Goal: Task Accomplishment & Management: Manage account settings

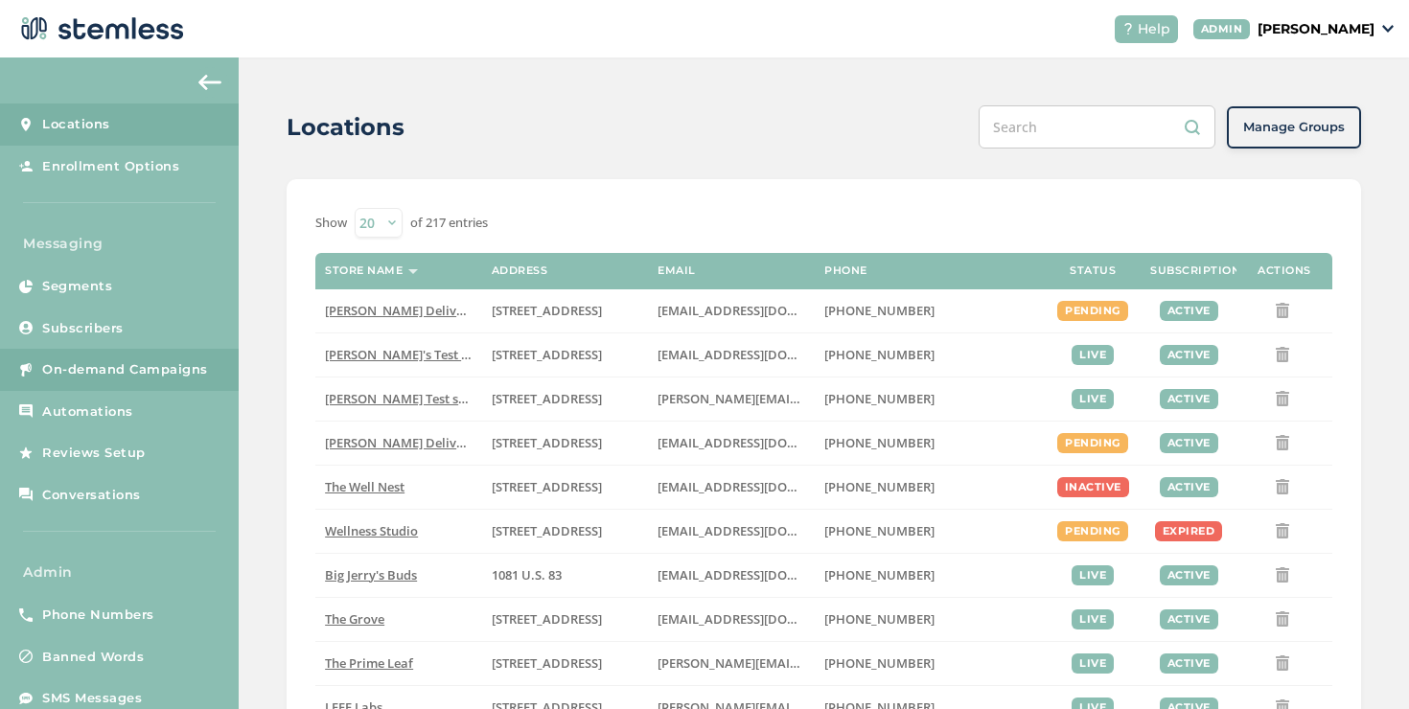
click at [164, 364] on span "On-demand Campaigns" at bounding box center [125, 369] width 166 height 19
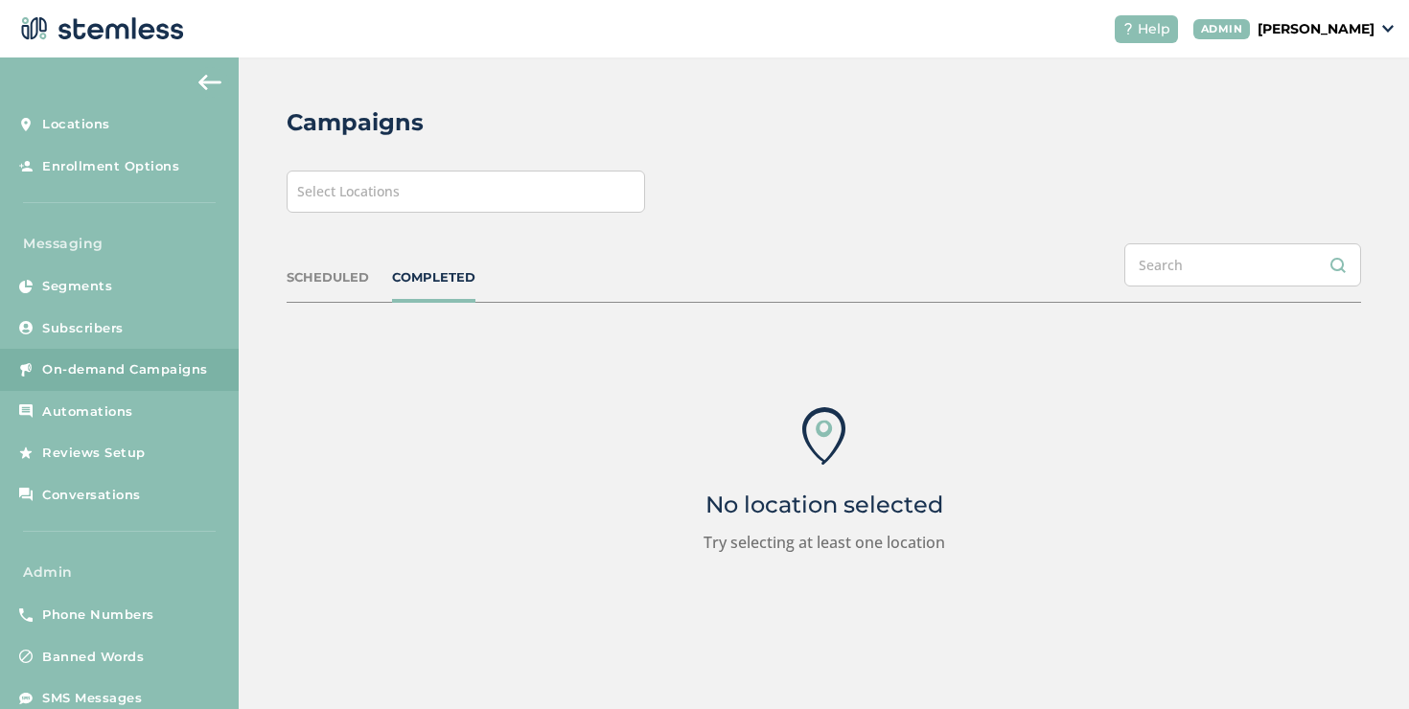
click at [587, 205] on div "Select Locations" at bounding box center [466, 192] width 358 height 42
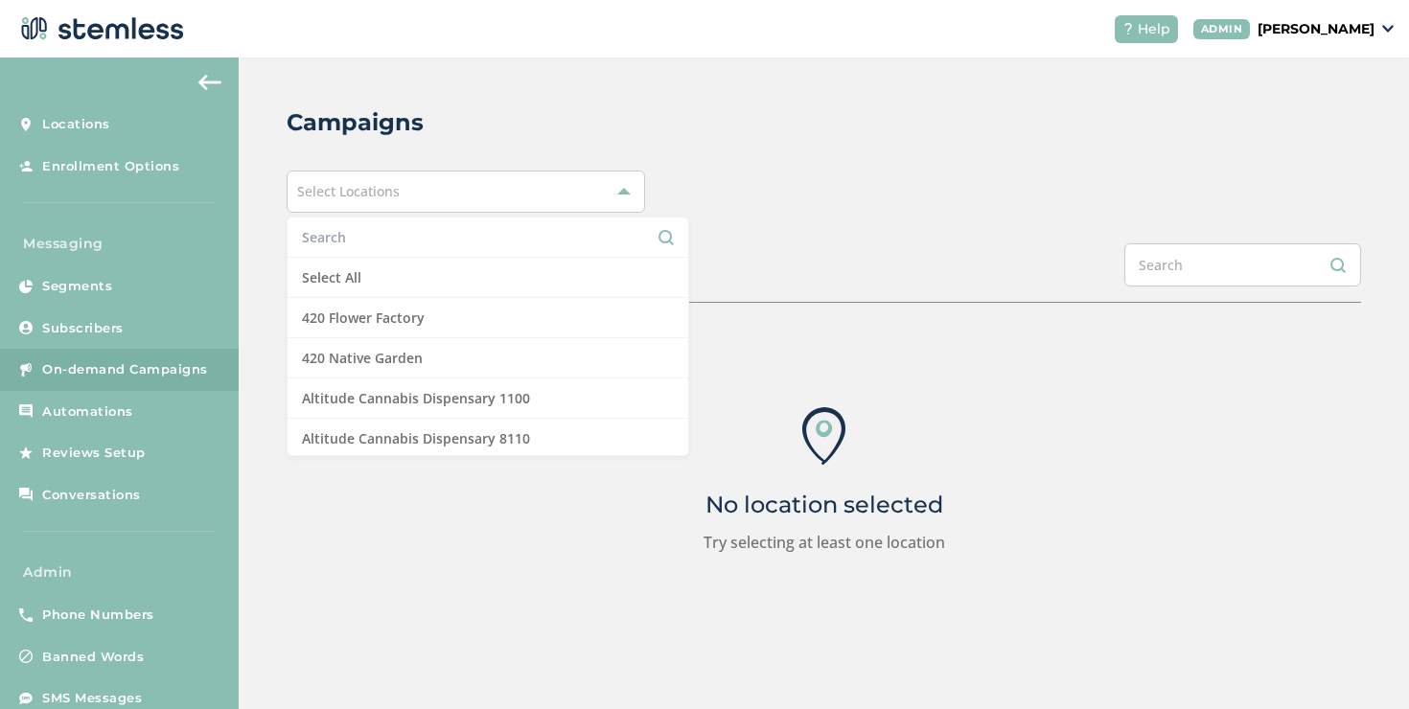
click at [448, 263] on li "Select All" at bounding box center [488, 278] width 401 height 40
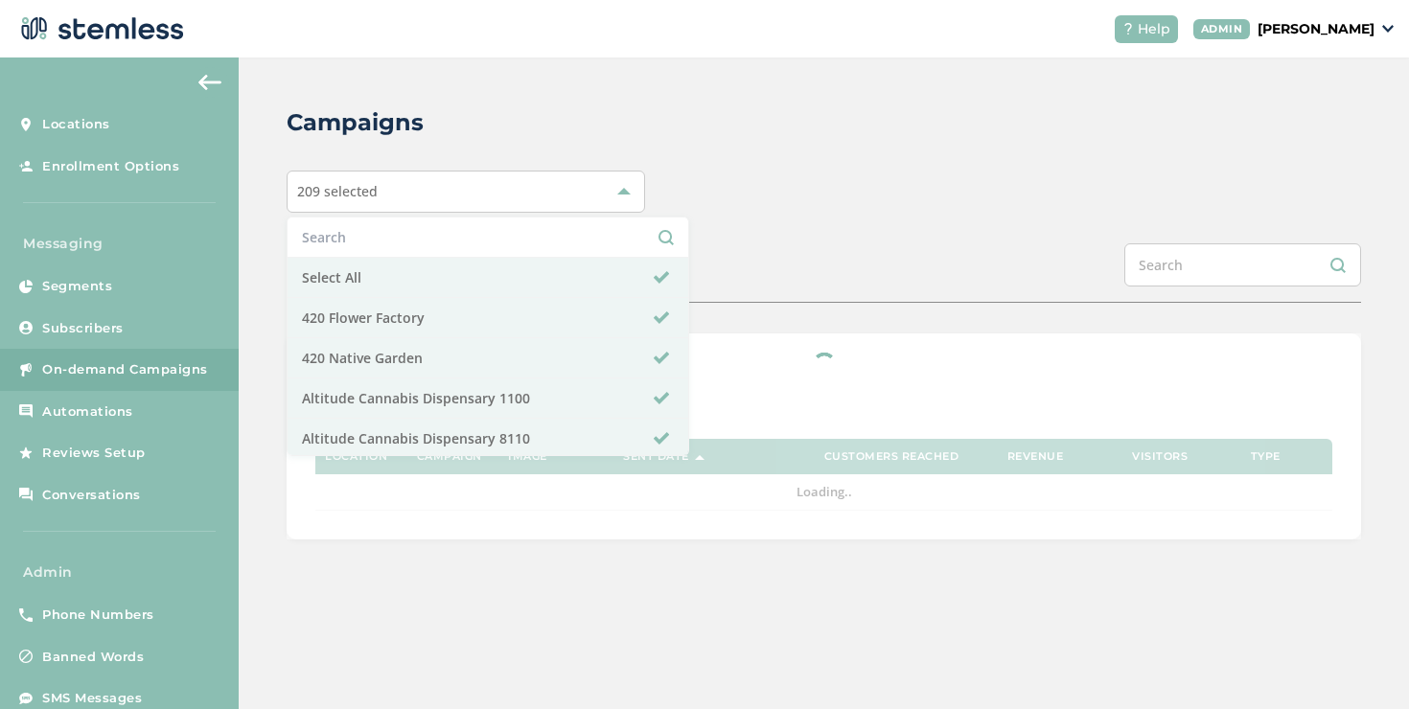
click at [903, 137] on div "Campaigns" at bounding box center [816, 122] width 1059 height 35
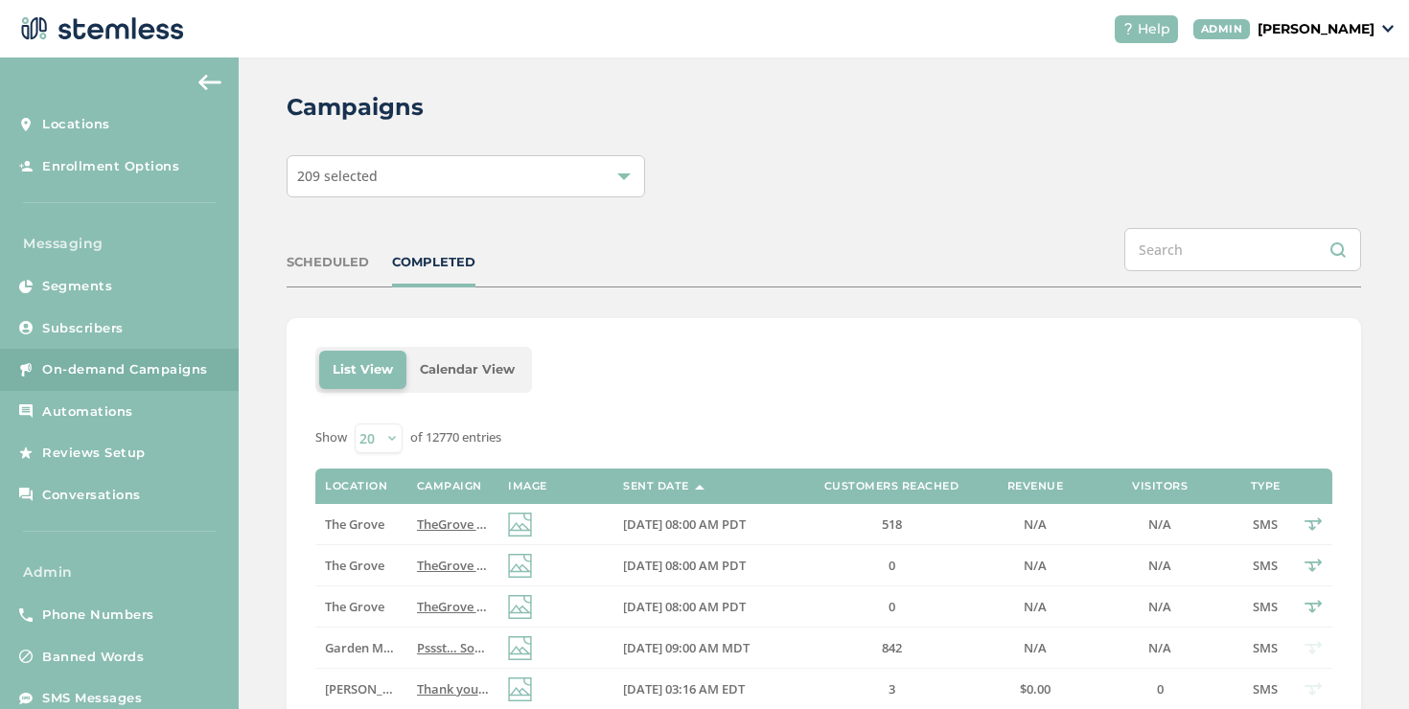
scroll to position [42, 0]
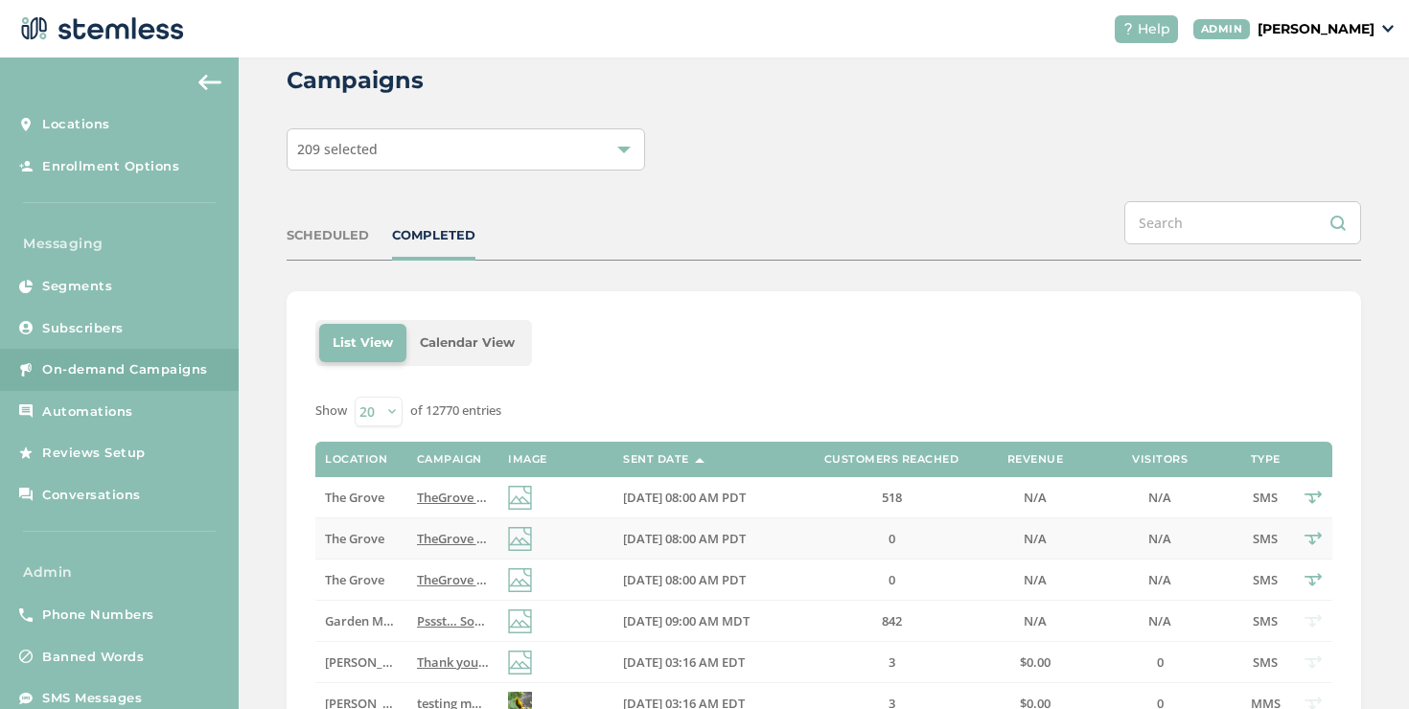
click at [383, 531] on span "The Grove" at bounding box center [354, 538] width 59 height 17
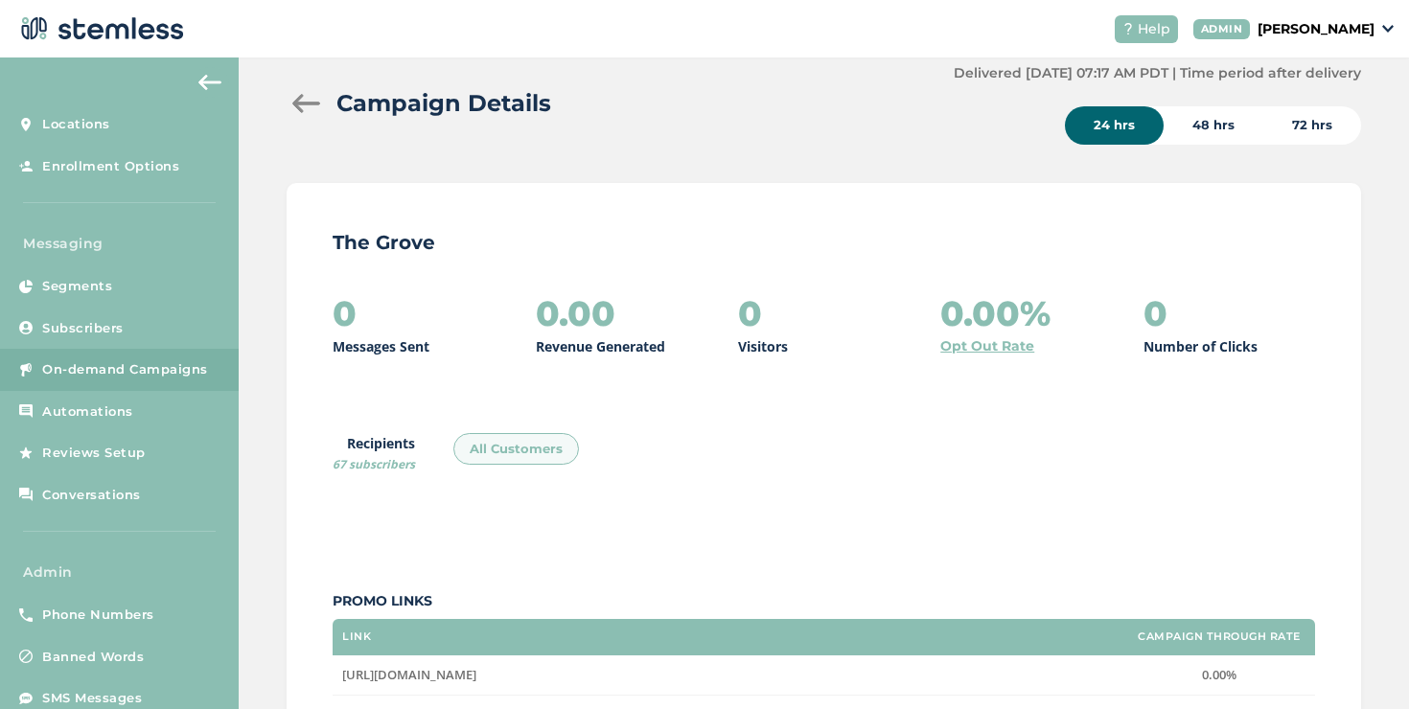
click at [297, 106] on div at bounding box center [306, 103] width 38 height 19
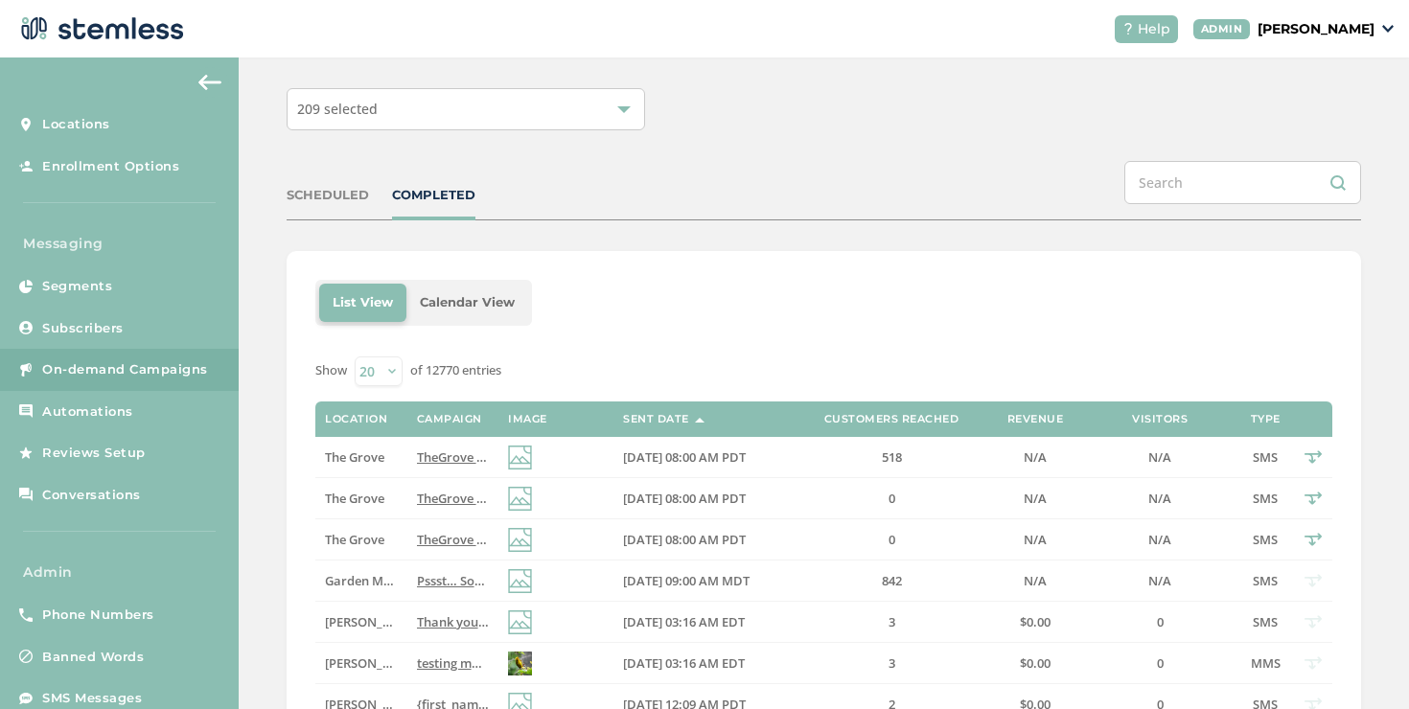
scroll to position [164, 0]
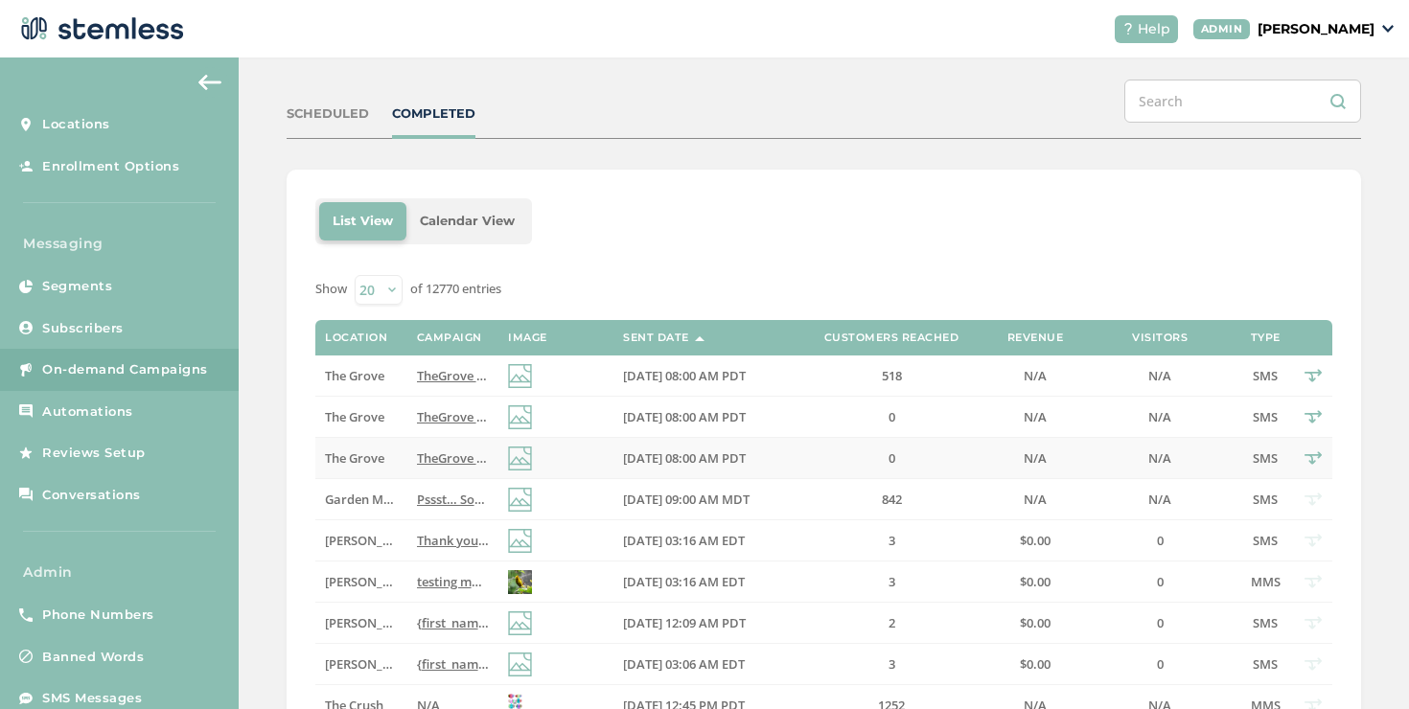
click at [435, 464] on span "TheGrove La Mesa: You have a new notification waiting for you, {first_name}! Re…" at bounding box center [705, 458] width 577 height 17
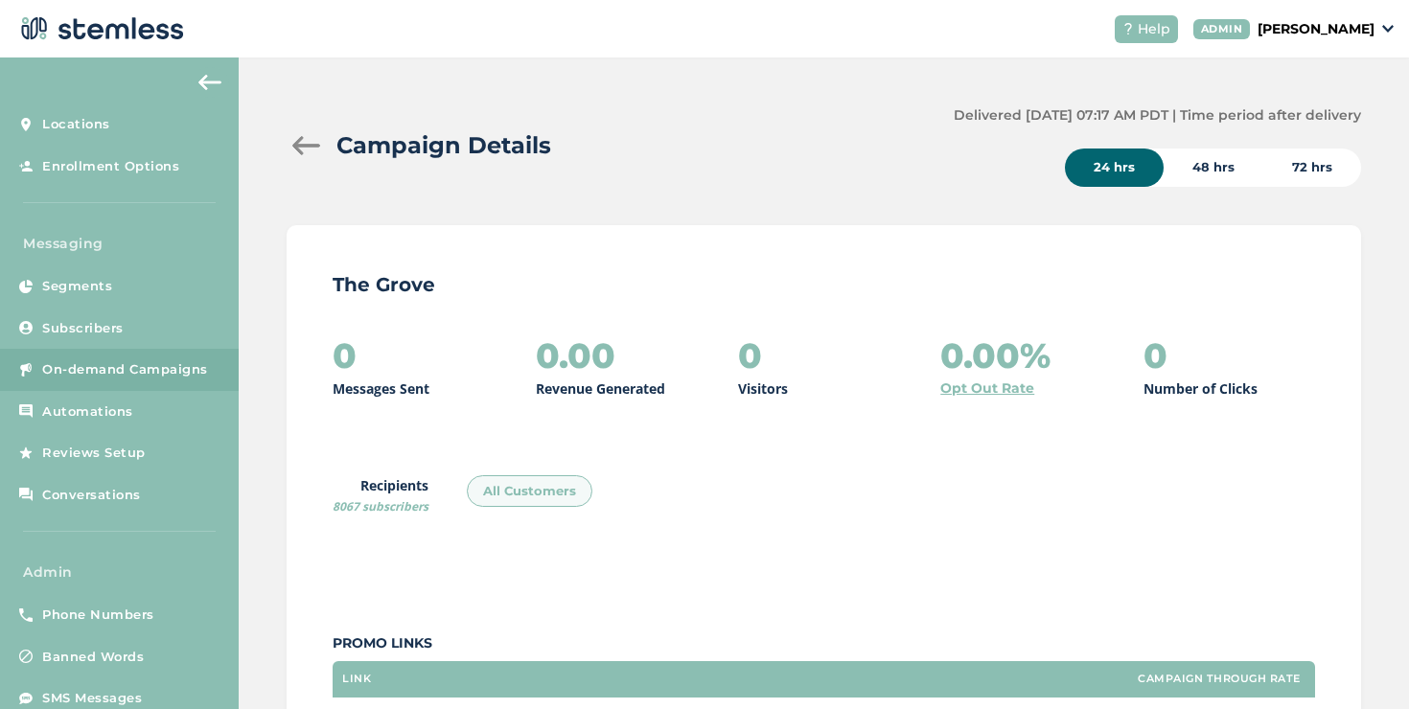
click at [305, 150] on div at bounding box center [306, 145] width 38 height 19
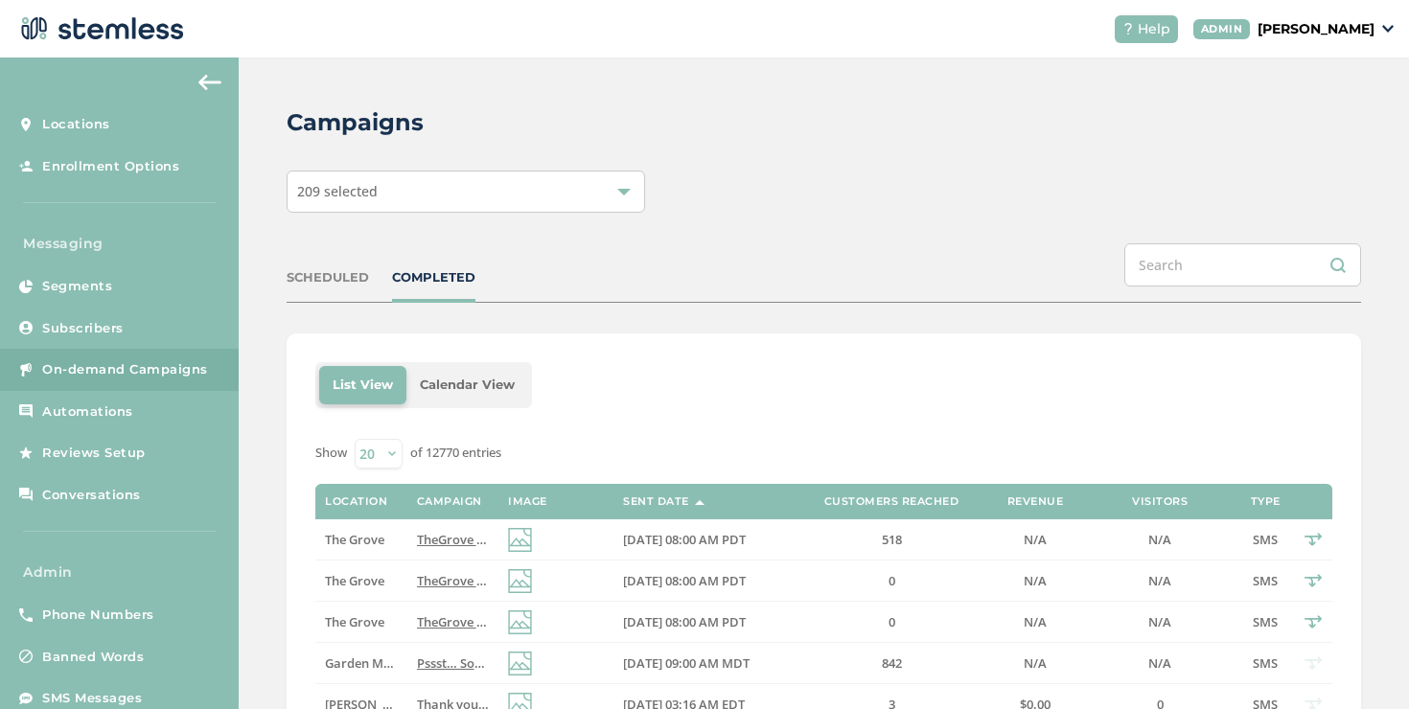
click at [450, 542] on span "TheGrove La Mesa: You have a new notification waiting for you, {first_name}! Re…" at bounding box center [705, 539] width 577 height 17
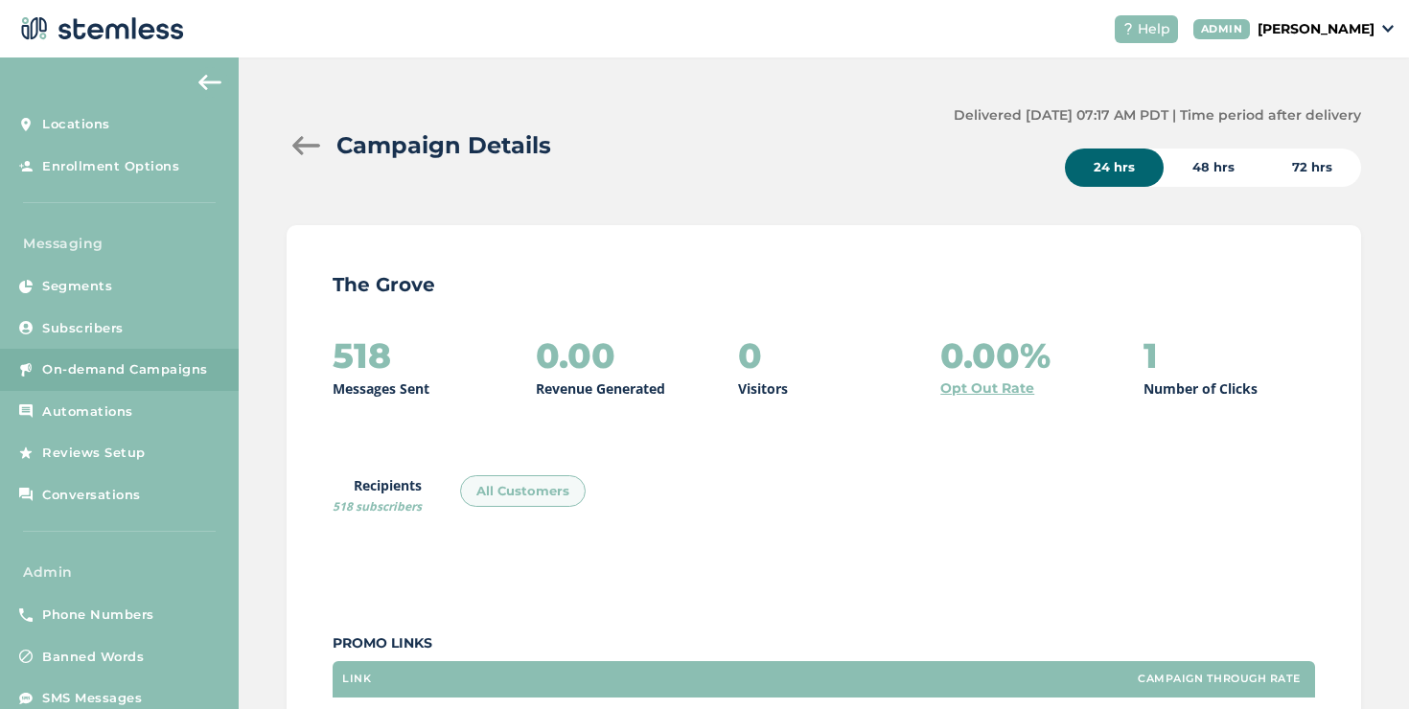
click at [310, 145] on div at bounding box center [306, 145] width 38 height 19
